Goal: Answer question/provide support: Share knowledge or assist other users

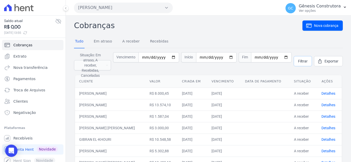
click at [298, 61] on span "Filtrar" at bounding box center [302, 61] width 9 height 5
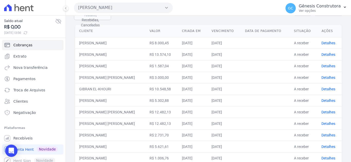
scroll to position [25, 0]
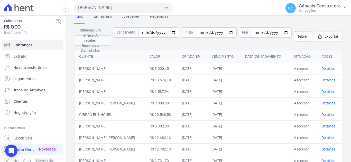
click at [299, 34] on span "Filtrar" at bounding box center [302, 36] width 9 height 5
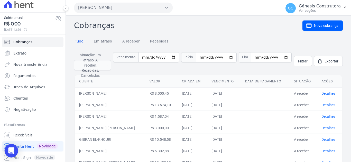
scroll to position [4, 0]
click at [9, 153] on icon "Open Intercom Messenger" at bounding box center [11, 151] width 7 height 7
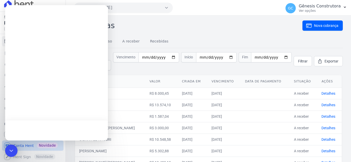
scroll to position [0, 0]
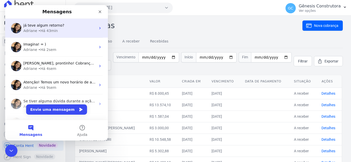
click at [62, 32] on div "Adriane • Há 43min" at bounding box center [59, 30] width 72 height 5
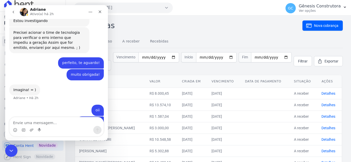
scroll to position [747, 0]
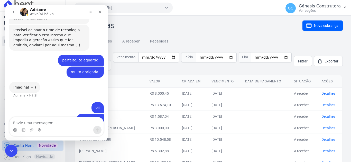
click at [13, 145] on link "Conta Hent Novidade" at bounding box center [32, 146] width 61 height 10
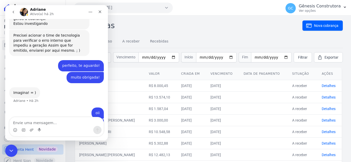
scroll to position [747, 0]
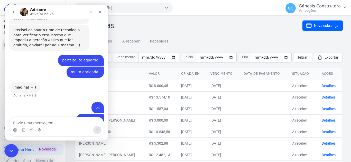
click at [13, 149] on icon "Encerramento do Messenger da Intercom" at bounding box center [10, 150] width 6 height 6
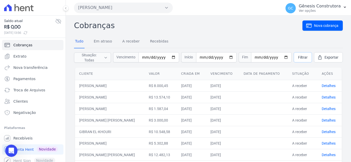
click at [301, 56] on span "Filtrar" at bounding box center [302, 57] width 9 height 5
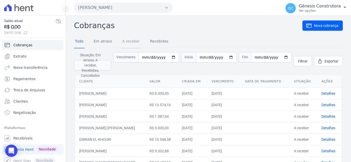
click at [131, 43] on link "A receber" at bounding box center [131, 41] width 20 height 13
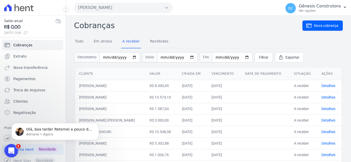
click at [13, 148] on div "Abertura do Messenger da Intercom" at bounding box center [10, 150] width 17 height 17
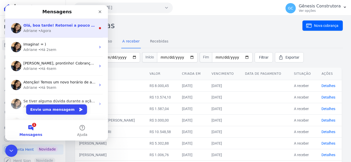
click at [61, 30] on div "Adriane • Agora" at bounding box center [59, 30] width 72 height 5
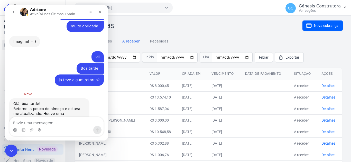
scroll to position [796, 0]
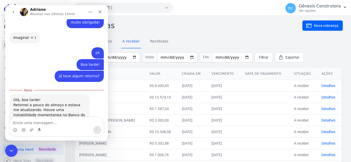
drag, startPoint x: 36, startPoint y: 101, endPoint x: 20, endPoint y: 101, distance: 16.2
click at [20, 128] on div "[PERSON_NAME] reimportar a parcela do joão, tudo bem?" at bounding box center [49, 133] width 72 height 10
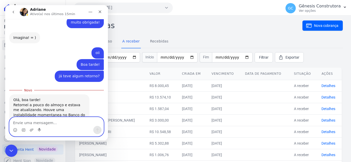
click at [28, 121] on textarea "Envie uma mensagem..." at bounding box center [56, 122] width 94 height 9
type textarea "T"
type textarea "Tudo bem!"
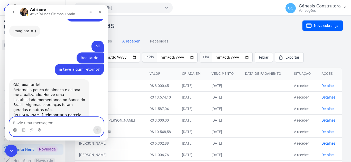
click at [62, 124] on textarea "Envie uma mensagem..." at bounding box center [56, 122] width 94 height 9
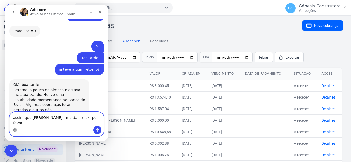
type textarea "assim que fizer , me da um ok, por favor?"
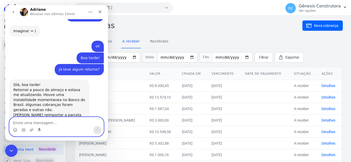
scroll to position [815, 0]
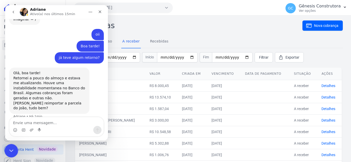
drag, startPoint x: 13, startPoint y: 147, endPoint x: 35, endPoint y: 282, distance: 137.1
click at [13, 146] on div "Encerramento do Messenger da Intercom" at bounding box center [10, 150] width 12 height 12
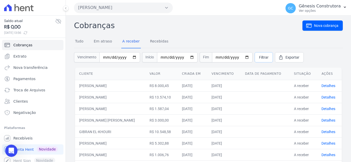
click at [254, 62] on link "Filtrar" at bounding box center [263, 57] width 18 height 10
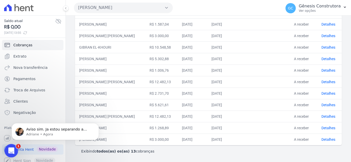
click at [12, 149] on icon "Abertura do Messenger da Intercom" at bounding box center [10, 150] width 8 height 8
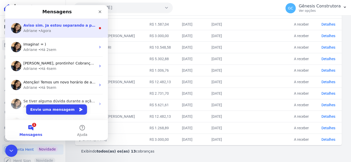
click at [68, 32] on div "Adriane • Agora" at bounding box center [59, 30] width 72 height 5
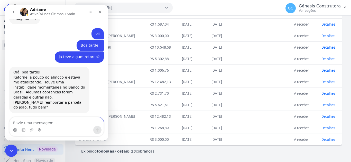
scroll to position [843, 0]
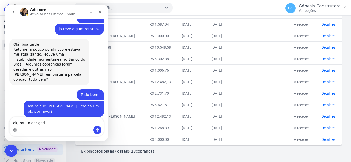
type textarea "ok, muito obrigada"
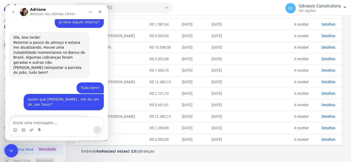
drag, startPoint x: 10, startPoint y: 147, endPoint x: 38, endPoint y: 284, distance: 139.3
click at [9, 146] on div "Encerramento do Messenger da Intercom" at bounding box center [10, 150] width 12 height 12
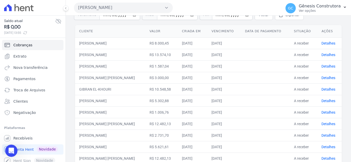
scroll to position [0, 0]
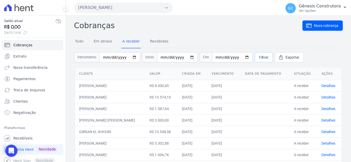
click at [259, 56] on span "Filtrar" at bounding box center [263, 57] width 9 height 5
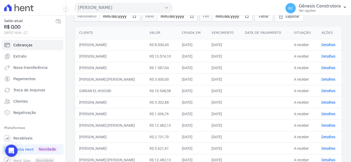
scroll to position [33, 0]
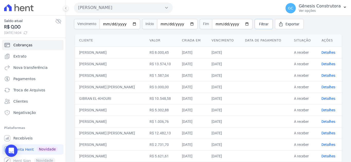
click at [261, 24] on link "Filtrar" at bounding box center [263, 24] width 18 height 10
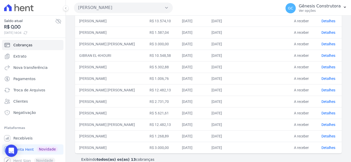
scroll to position [85, 0]
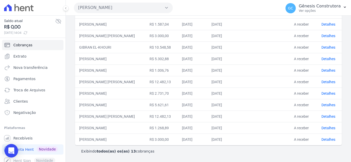
click at [8, 151] on div "Open Intercom Messenger" at bounding box center [12, 152] width 14 height 14
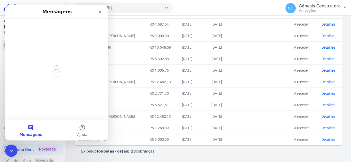
scroll to position [0, 0]
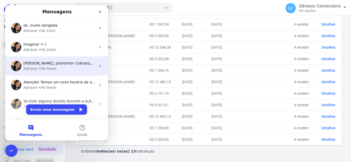
click at [54, 73] on div "[PERSON_NAME], prontinho! Cobranças em duplicidade foram canceladas. ; ) Adrian…" at bounding box center [56, 66] width 103 height 19
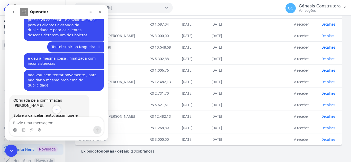
scroll to position [345, 0]
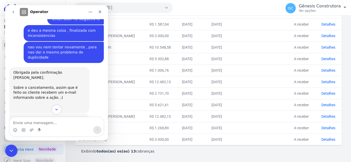
click at [52, 111] on button "Scroll to bottom" at bounding box center [56, 109] width 9 height 9
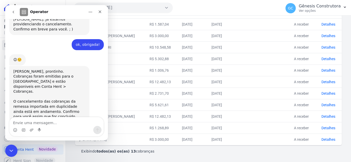
scroll to position [499, 0]
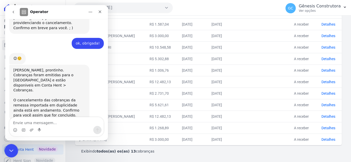
click at [11, 147] on icon "Encerramento do Messenger da Intercom" at bounding box center [10, 150] width 6 height 6
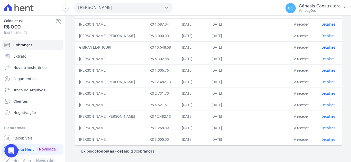
click at [11, 145] on div "Abertura do Messenger da Intercom" at bounding box center [10, 150] width 17 height 17
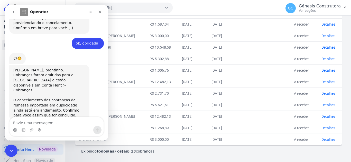
click at [12, 10] on icon "go back" at bounding box center [13, 12] width 4 height 4
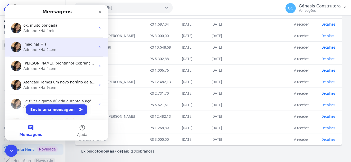
scroll to position [0, 0]
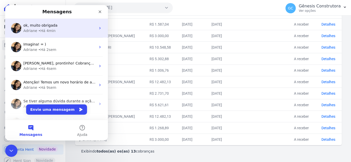
click at [66, 32] on div "Adriane • Há 4min" at bounding box center [59, 30] width 72 height 5
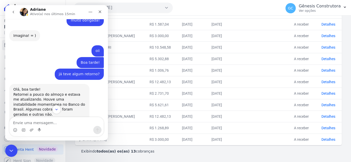
scroll to position [850, 0]
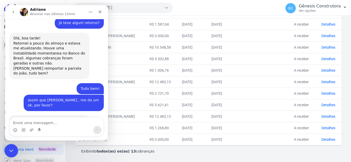
click at [12, 147] on icon "Encerramento do Messenger da Intercom" at bounding box center [10, 150] width 6 height 6
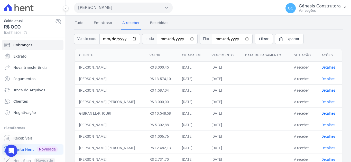
scroll to position [0, 0]
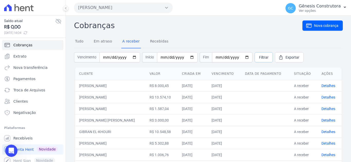
click at [259, 56] on span "Filtrar" at bounding box center [263, 57] width 9 height 5
click at [259, 58] on span "Filtrar" at bounding box center [263, 57] width 9 height 5
click at [109, 57] on input "date" at bounding box center [119, 57] width 41 height 10
click at [106, 57] on input "date" at bounding box center [119, 57] width 41 height 10
type input "[DATE]"
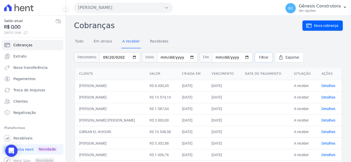
click at [259, 58] on span "Filtrar" at bounding box center [263, 57] width 9 height 5
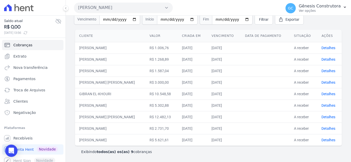
scroll to position [38, 0]
click at [259, 18] on span "Filtrar" at bounding box center [263, 18] width 9 height 5
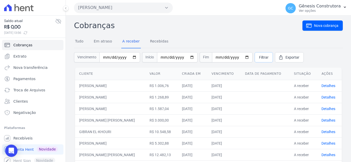
click at [254, 57] on link "Filtrar" at bounding box center [263, 57] width 18 height 10
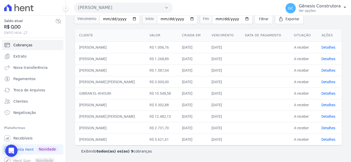
scroll to position [13, 0]
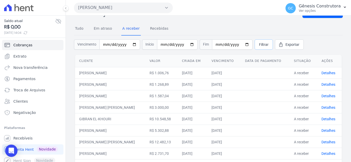
click at [254, 43] on link "Filtrar" at bounding box center [263, 45] width 18 height 10
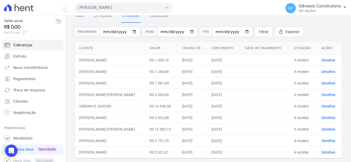
scroll to position [38, 0]
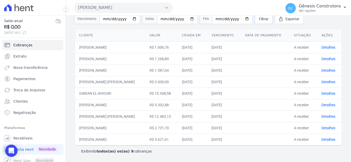
click at [254, 23] on link "Filtrar" at bounding box center [263, 19] width 18 height 10
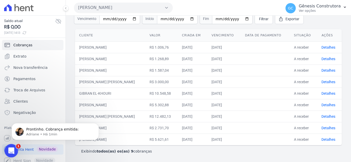
click at [14, 151] on div "Abertura do Messenger da Intercom" at bounding box center [10, 150] width 17 height 17
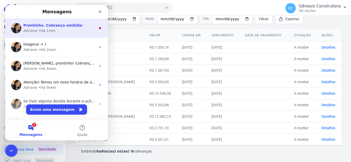
click at [70, 22] on div "Prontinho. Cobrança emitida: Adriane • Há 1min" at bounding box center [56, 28] width 103 height 19
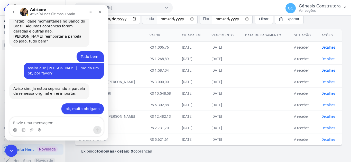
scroll to position [882, 0]
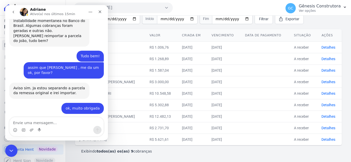
click at [41, 138] on div "boleto_JOS...20 (2).pdf" at bounding box center [38, 140] width 41 height 5
click at [8, 149] on icon "Encerramento do Messenger da Intercom" at bounding box center [10, 150] width 6 height 6
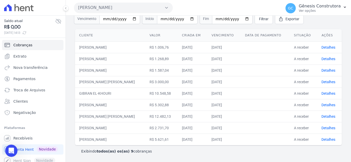
scroll to position [13, 0]
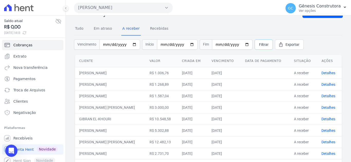
click at [262, 41] on link "Filtrar" at bounding box center [263, 45] width 18 height 10
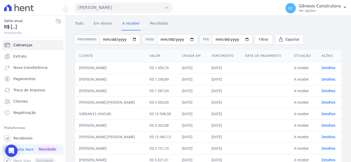
scroll to position [38, 0]
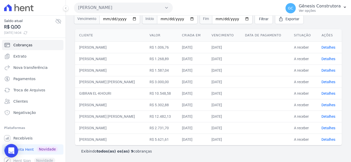
click at [13, 150] on icon "Open Intercom Messenger" at bounding box center [11, 151] width 6 height 7
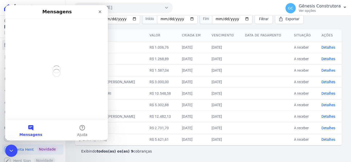
scroll to position [0, 0]
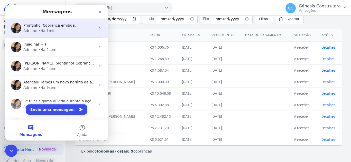
click at [64, 31] on div "Adriane • Há 1min" at bounding box center [59, 30] width 72 height 5
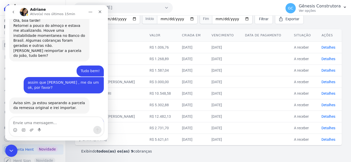
scroll to position [874, 0]
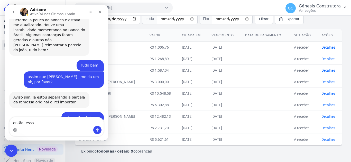
click at [37, 126] on textarea "então, essa" at bounding box center [56, 122] width 94 height 9
type textarea "então, ess é o do [PERSON_NAME]"
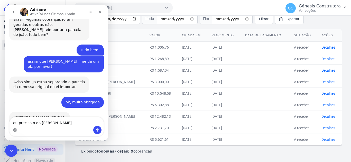
type textarea "eu preciso o do [PERSON_NAME]"
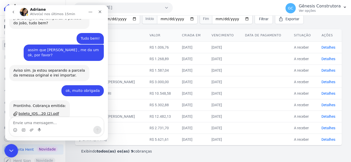
drag, startPoint x: 9, startPoint y: 148, endPoint x: 106, endPoint y: 258, distance: 147.1
click at [9, 148] on icon "Encerramento do Messenger da Intercom" at bounding box center [10, 150] width 6 height 6
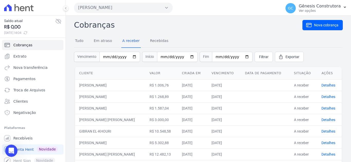
scroll to position [0, 0]
click at [259, 58] on span "Filtrar" at bounding box center [263, 57] width 9 height 5
click at [47, 92] on link "Troca de Arquivos" at bounding box center [32, 90] width 61 height 10
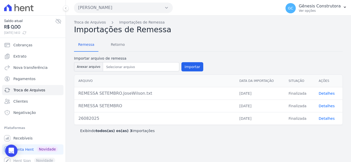
click at [331, 94] on link "Detalhes" at bounding box center [326, 94] width 16 height 4
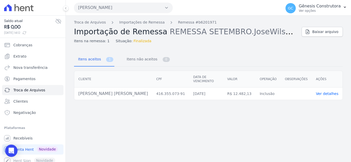
click at [323, 92] on link "Ver detalhes" at bounding box center [326, 94] width 23 height 4
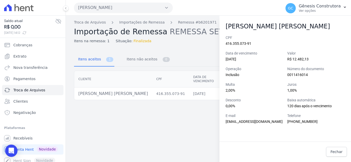
click at [211, 47] on div "Troca de Arquivos Importações de Remessa Remessa #b6201971 Importação de Remess…" at bounding box center [208, 89] width 285 height 147
click at [209, 115] on div "Troca de Arquivos Importações de Remessa Remessa #b6201971 Importação de Remess…" at bounding box center [208, 89] width 285 height 147
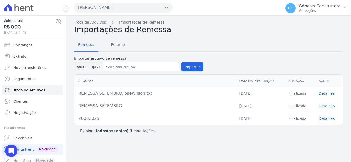
click at [322, 105] on link "Detalhes" at bounding box center [326, 106] width 16 height 4
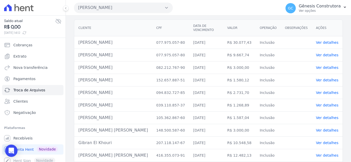
scroll to position [77, 0]
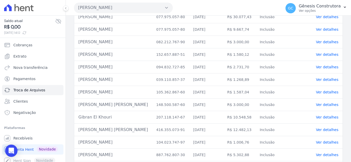
click at [319, 53] on link "Ver detalhes" at bounding box center [326, 55] width 23 height 4
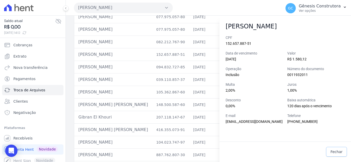
click at [336, 153] on span "Fechar" at bounding box center [336, 152] width 12 height 5
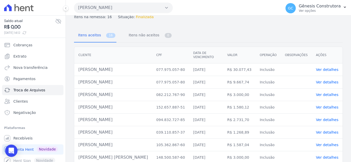
scroll to position [24, 0]
click at [331, 106] on link "Ver detalhes" at bounding box center [326, 108] width 23 height 4
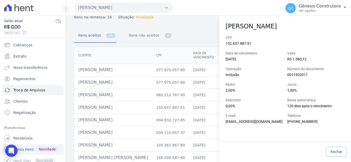
click at [333, 154] on span "Fechar" at bounding box center [336, 152] width 12 height 5
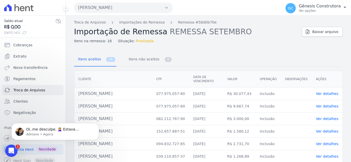
scroll to position [0, 0]
click at [12, 149] on icon "Abertura do Messenger da Intercom" at bounding box center [10, 150] width 8 height 8
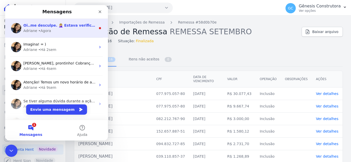
click at [77, 34] on div "Oi..me desculpe. 🤦🏼‍♀️ Estava verificando a questão do QR code e acabei enviand…" at bounding box center [56, 28] width 103 height 19
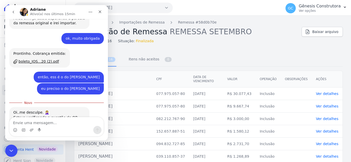
scroll to position [955, 0]
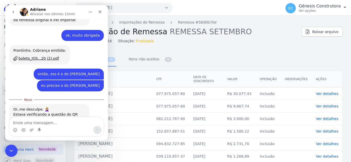
click at [35, 138] on div "boleto_JOÃ...-09-20.pdf" at bounding box center [38, 140] width 41 height 5
click at [10, 146] on div "Encerramento do Messenger da Intercom" at bounding box center [10, 150] width 12 height 12
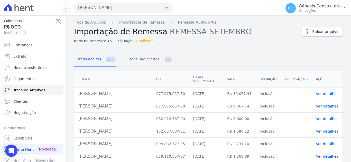
scroll to position [947, 0]
click at [30, 49] on link "Cobranças" at bounding box center [32, 45] width 61 height 10
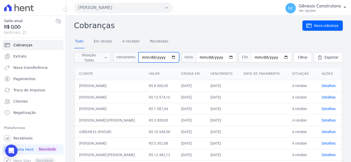
click at [146, 59] on input "date" at bounding box center [158, 57] width 41 height 10
type input "0025-09-20"
type input "2025-09-20"
click at [298, 55] on span "Filtrar" at bounding box center [302, 57] width 9 height 5
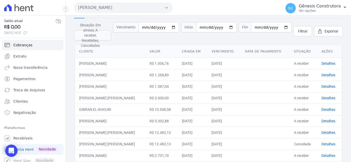
scroll to position [4, 0]
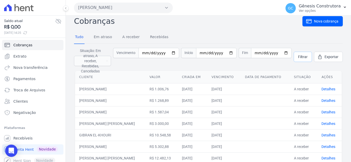
click at [299, 57] on span "Filtrar" at bounding box center [302, 56] width 9 height 5
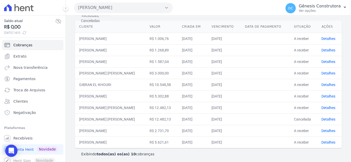
scroll to position [56, 0]
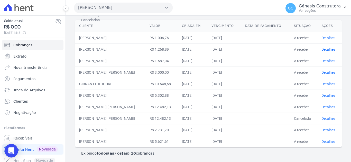
click at [13, 156] on div "Open Intercom Messenger" at bounding box center [12, 152] width 14 height 14
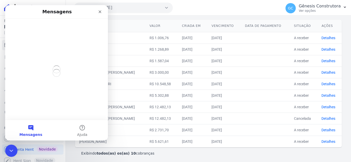
scroll to position [0, 0]
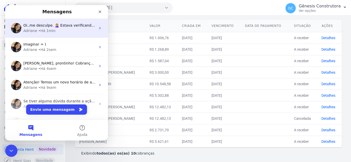
click at [66, 27] on span "Oi..me desculpe. 🤦🏼‍♀️ Estava verificando a questão do QR code e acabei enviand…" at bounding box center [157, 25] width 269 height 4
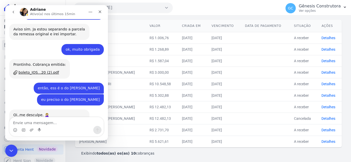
scroll to position [947, 0]
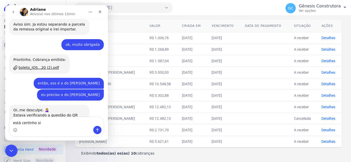
type textarea "está certinho sim"
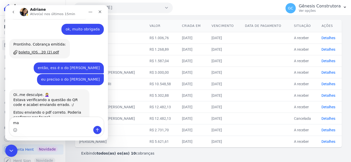
type textarea "m"
drag, startPoint x: 23, startPoint y: 125, endPoint x: 65, endPoint y: 25, distance: 108.4
click at [65, 63] on div "então, ess é o do José Wilson Gênesis • Há 10min" at bounding box center [69, 68] width 70 height 11
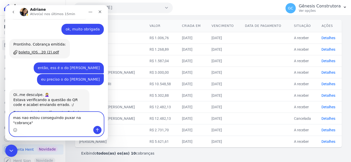
type textarea "mas não estou conseguindo puxar na "cobrança""
click at [89, 126] on textarea "mas não estou conseguindo puxar na "cobrança"" at bounding box center [56, 119] width 94 height 14
click at [92, 124] on textarea "mas não estou conseguindo puxar na "cobrança"" at bounding box center [56, 119] width 94 height 14
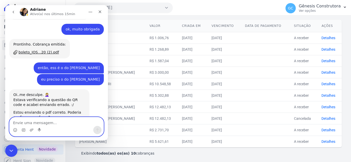
scroll to position [979, 0]
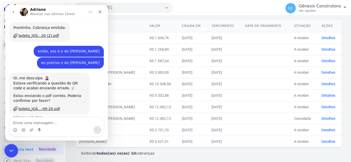
click at [8, 152] on icon "Encerramento do Messenger da Intercom" at bounding box center [10, 150] width 6 height 6
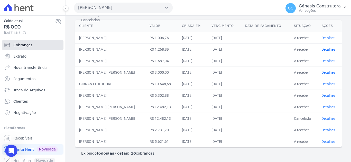
click at [27, 43] on span "Cobranças" at bounding box center [22, 45] width 19 height 5
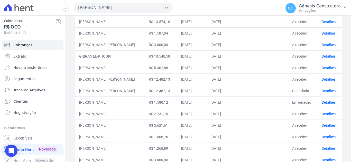
scroll to position [77, 0]
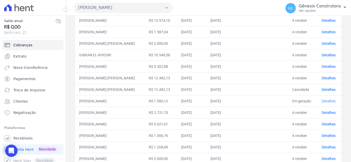
click at [326, 100] on link "Detalhes" at bounding box center [328, 101] width 14 height 4
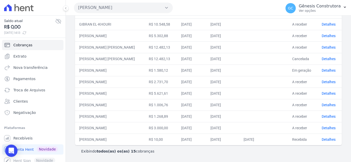
scroll to position [82, 0]
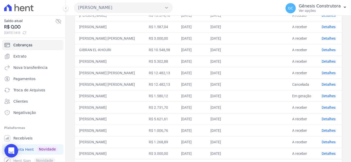
click at [8, 149] on div "Open Intercom Messenger" at bounding box center [12, 152] width 14 height 14
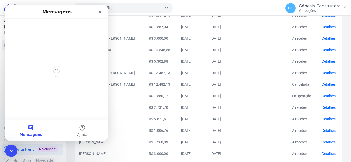
scroll to position [0, 0]
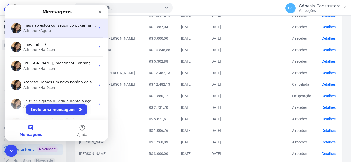
click at [57, 28] on div "Adriane • Agora" at bounding box center [59, 30] width 72 height 5
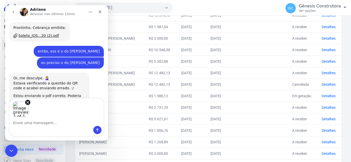
scroll to position [998, 0]
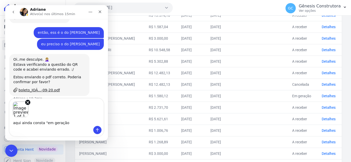
type textarea "aqui ainda consta "em geração""
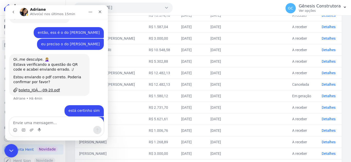
click at [8, 149] on icon "Encerramento do Messenger da Intercom" at bounding box center [10, 150] width 6 height 6
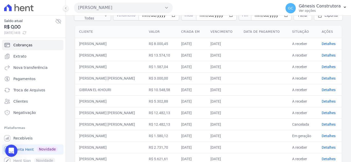
scroll to position [0, 0]
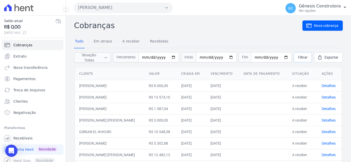
click at [298, 57] on span "Filtrar" at bounding box center [302, 57] width 9 height 5
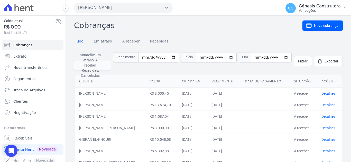
click at [316, 10] on p "Ver opções" at bounding box center [319, 11] width 42 height 4
drag, startPoint x: 257, startPoint y: 35, endPoint x: 104, endPoint y: 62, distance: 155.7
click at [253, 37] on div "Cobranças Nova cobrança Tudo Em atraso A receber Recebidas Situação: Em atraso,…" at bounding box center [208, 141] width 268 height 243
click at [24, 139] on span "Recebíveis" at bounding box center [22, 138] width 19 height 5
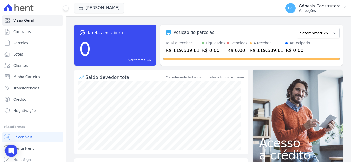
click at [315, 11] on p "Ver opções" at bounding box center [319, 11] width 42 height 4
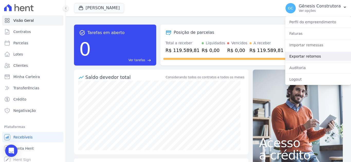
click at [313, 53] on link "Exportar retornos" at bounding box center [318, 56] width 66 height 9
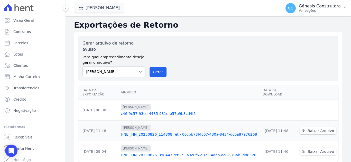
click at [312, 6] on p "Gênesis Construtora" at bounding box center [319, 6] width 42 height 5
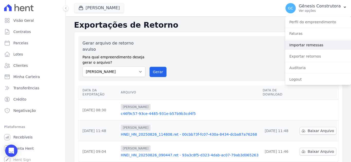
click at [313, 46] on link "Importar remessas" at bounding box center [318, 45] width 66 height 9
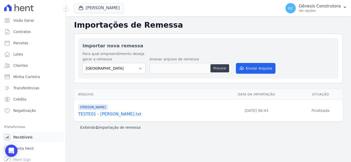
click at [32, 141] on link "Recebíveis" at bounding box center [32, 137] width 61 height 10
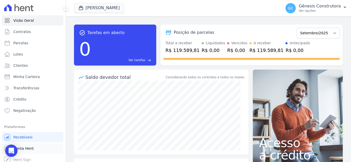
click at [31, 151] on span "Conta Hent" at bounding box center [23, 148] width 20 height 5
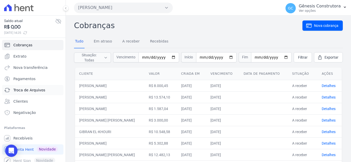
click at [35, 91] on span "Troca de Arquivos" at bounding box center [29, 90] width 32 height 5
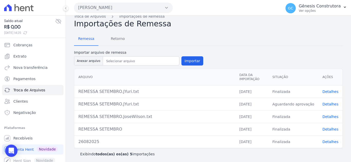
scroll to position [8, 0]
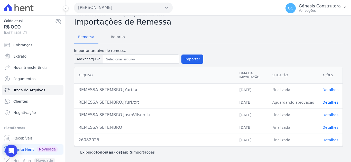
click at [326, 88] on link "Detalhes" at bounding box center [330, 90] width 16 height 4
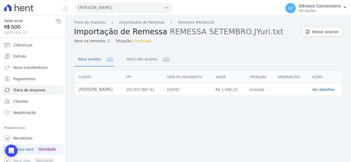
click at [323, 90] on link "Ver detalhes" at bounding box center [323, 90] width 23 height 4
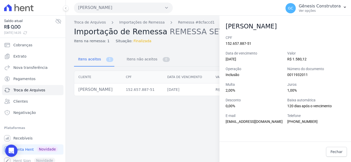
click at [213, 114] on div "Troca de Arquivos Importações de Remessa Remessa #8cfaccd1 Importação de Remess…" at bounding box center [208, 89] width 285 height 147
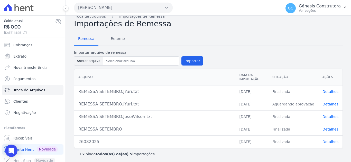
scroll to position [8, 0]
